Goal: Entertainment & Leisure: Consume media (video, audio)

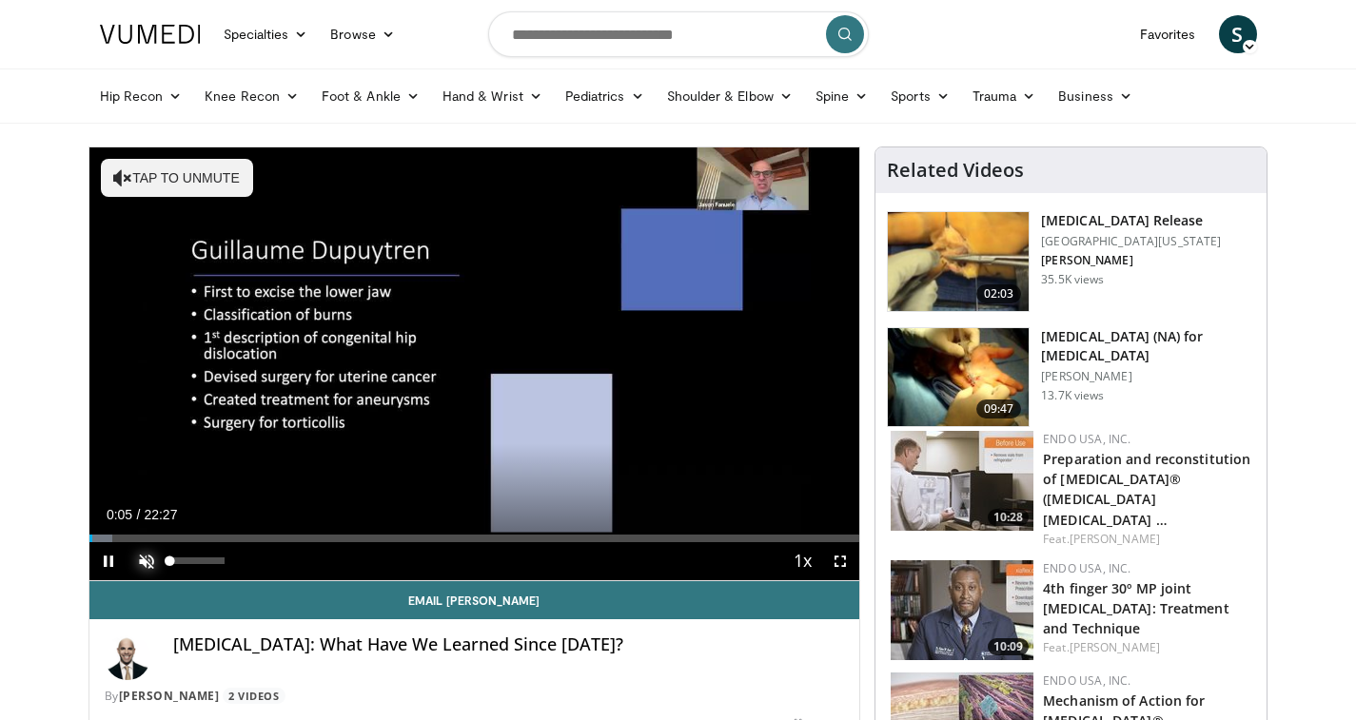
click at [144, 557] on span "Video Player" at bounding box center [146, 561] width 38 height 38
drag, startPoint x: 222, startPoint y: 562, endPoint x: 244, endPoint y: 558, distance: 22.2
click at [244, 558] on div "Mute 100%" at bounding box center [193, 561] width 133 height 38
click at [850, 557] on span "Video Player" at bounding box center [840, 561] width 38 height 38
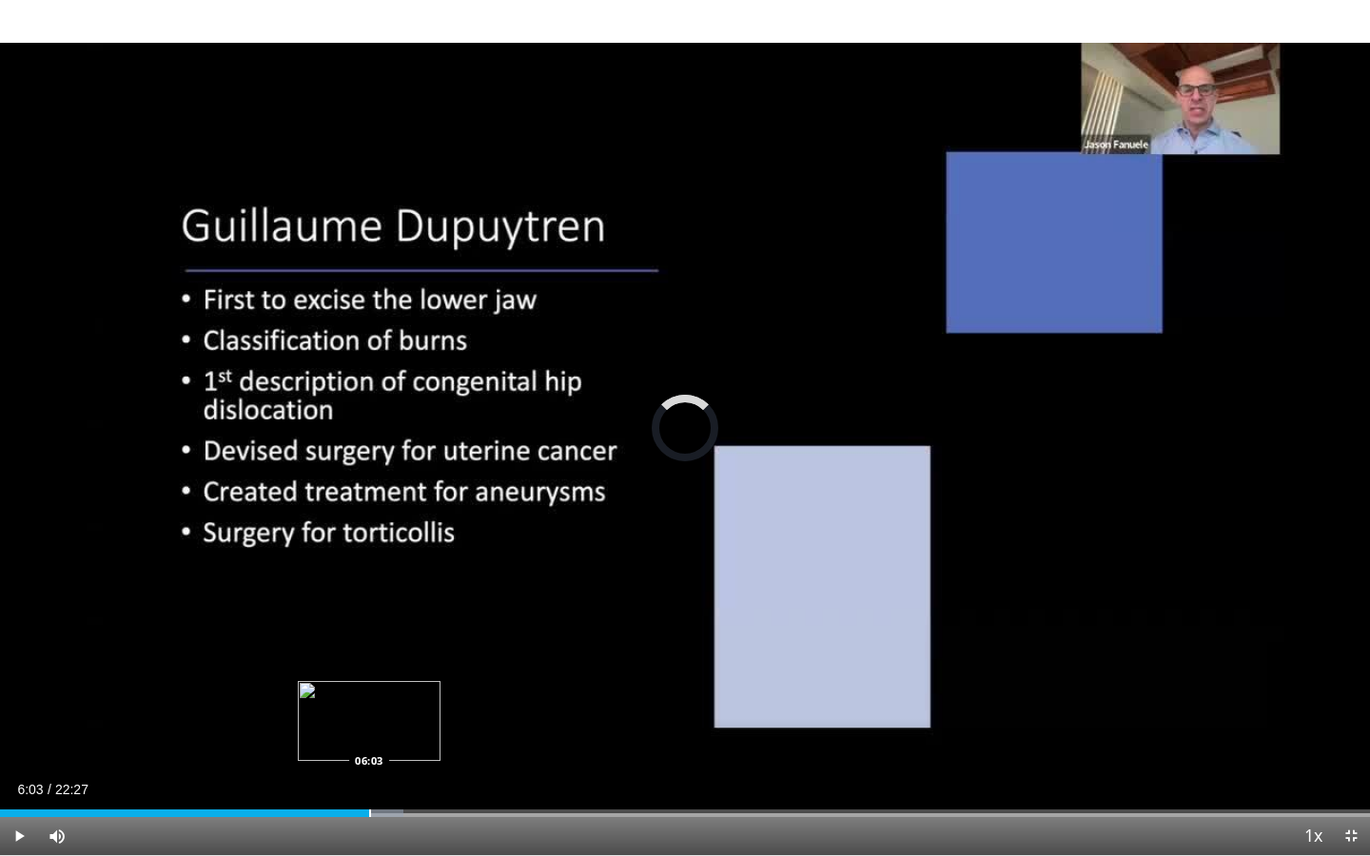
click at [369, 719] on div "Loaded : 29.45% 06:03 06:03" at bounding box center [685, 808] width 1370 height 18
click at [397, 719] on div "Progress Bar" at bounding box center [397, 814] width 2 height 8
click at [440, 719] on div "Progress Bar" at bounding box center [436, 814] width 96 height 8
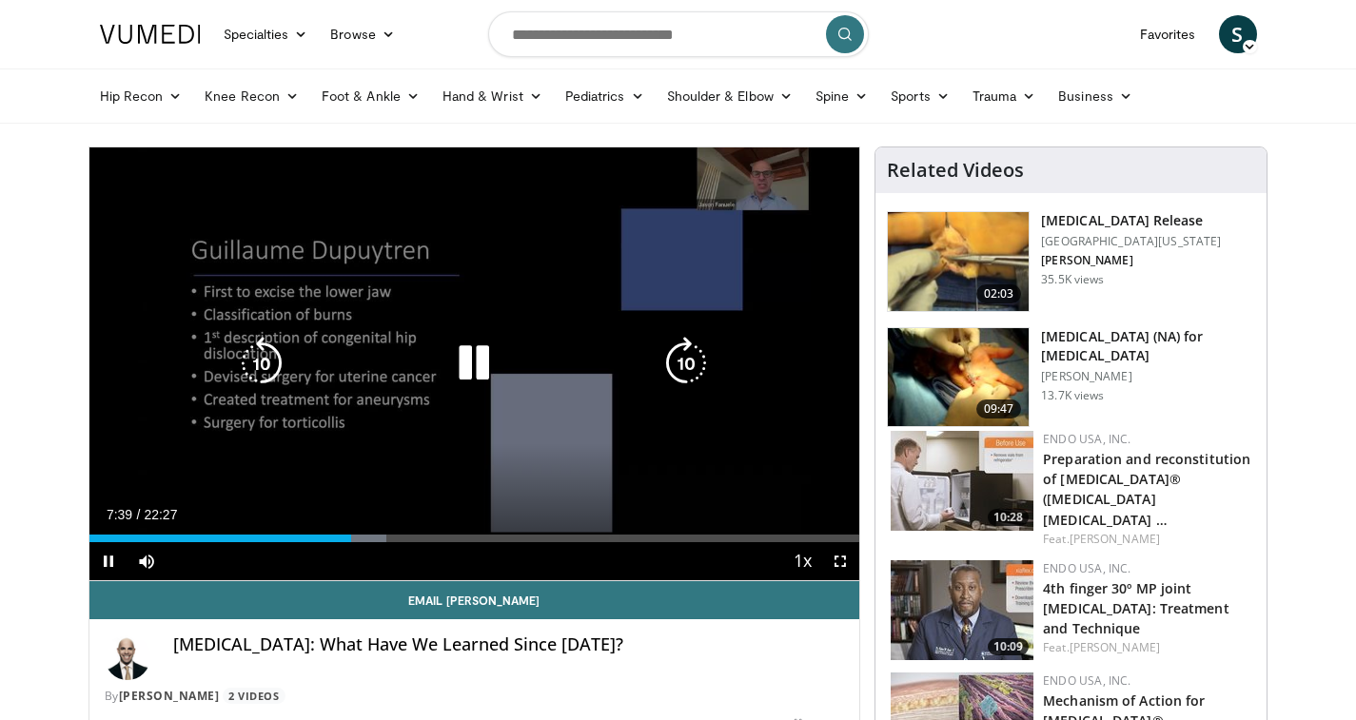
click at [531, 353] on div "Video Player" at bounding box center [474, 363] width 462 height 38
click at [464, 362] on icon "Video Player" at bounding box center [473, 363] width 53 height 53
